Goal: Navigation & Orientation: Find specific page/section

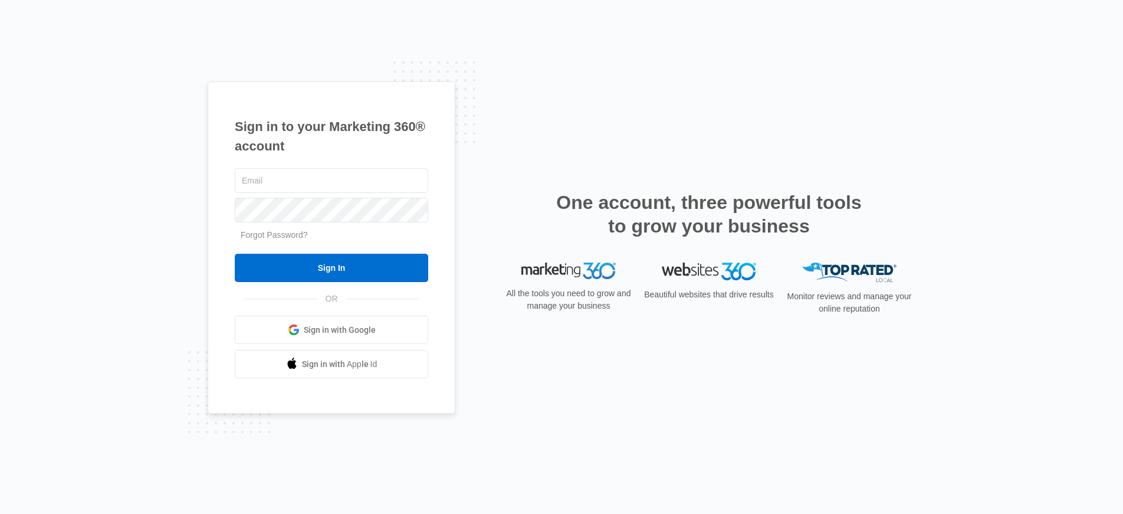
type input "[PERSON_NAME][EMAIL_ADDRESS][PERSON_NAME][DOMAIN_NAME]"
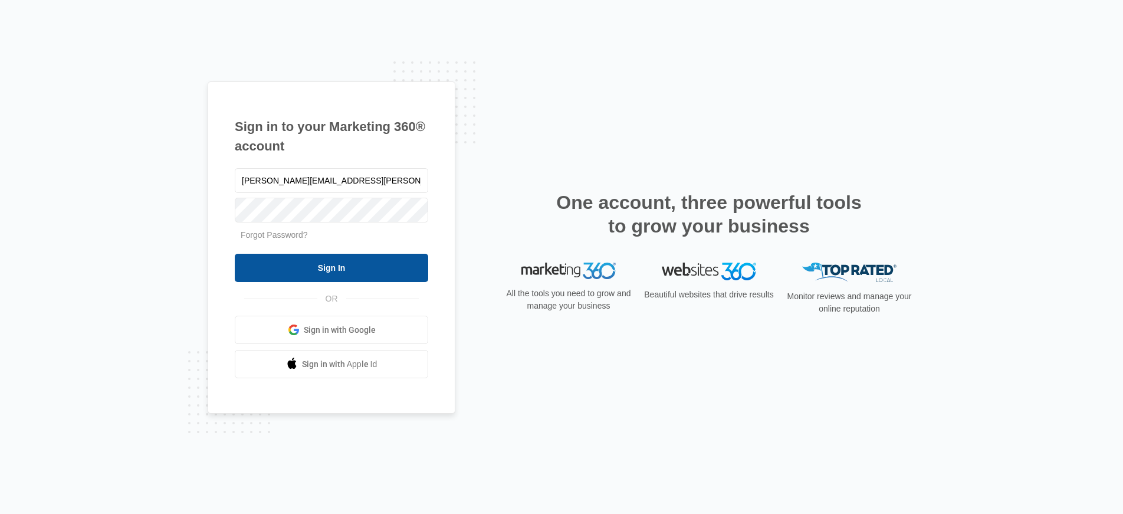
click at [337, 260] on input "Sign In" at bounding box center [332, 268] width 194 height 28
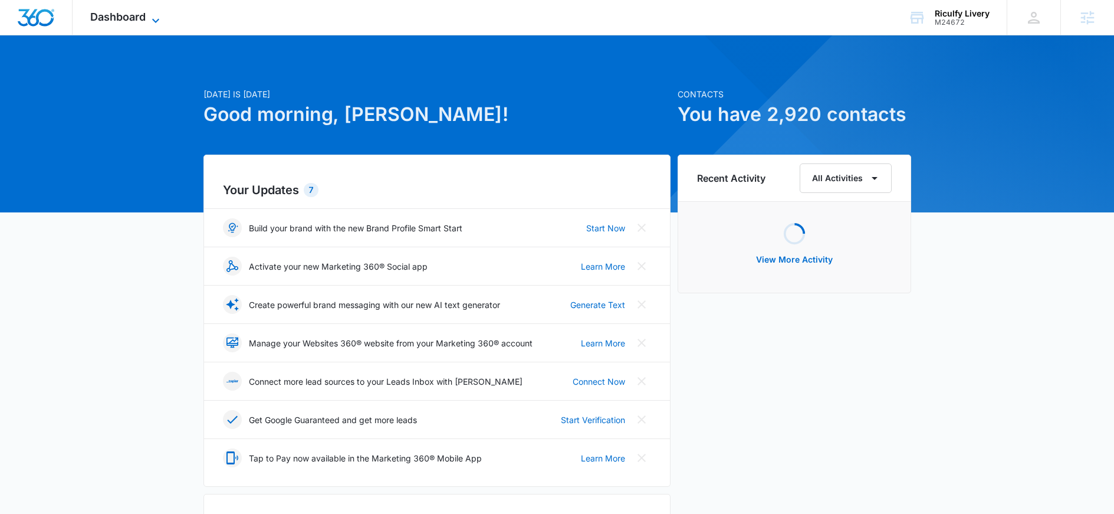
click at [130, 14] on span "Dashboard" at bounding box center [117, 17] width 55 height 12
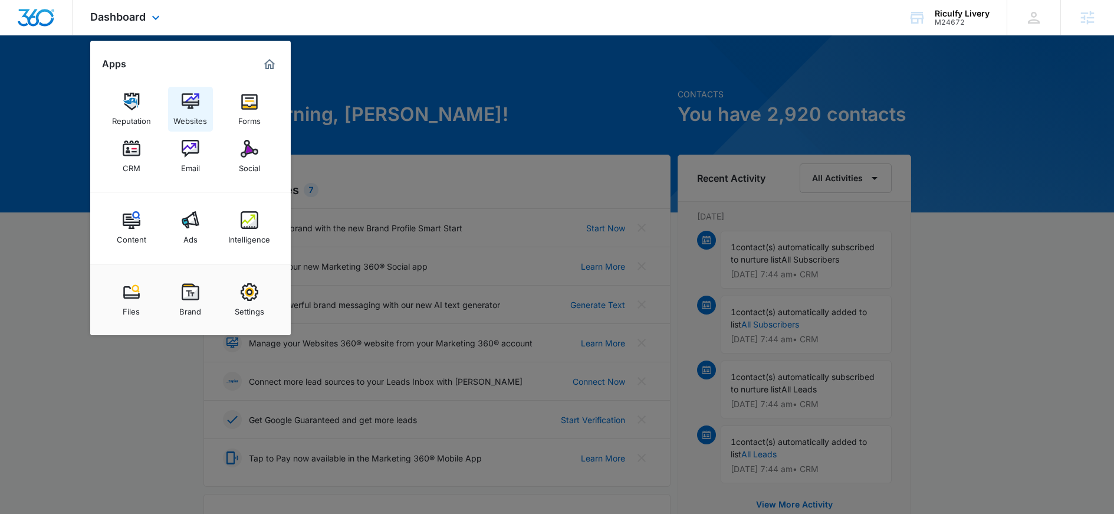
click at [188, 104] on img at bounding box center [191, 102] width 18 height 18
